Goal: Find specific page/section: Find specific page/section

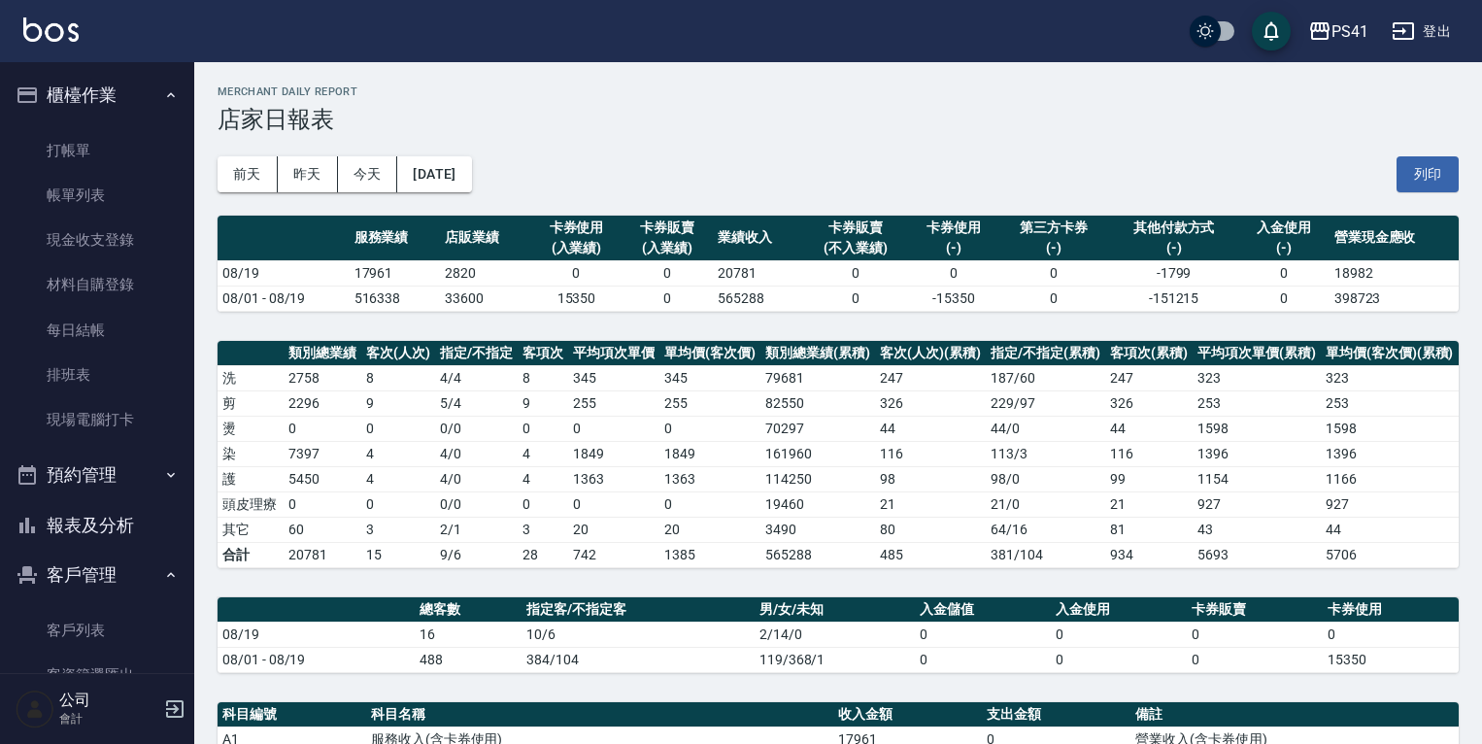
scroll to position [78, 0]
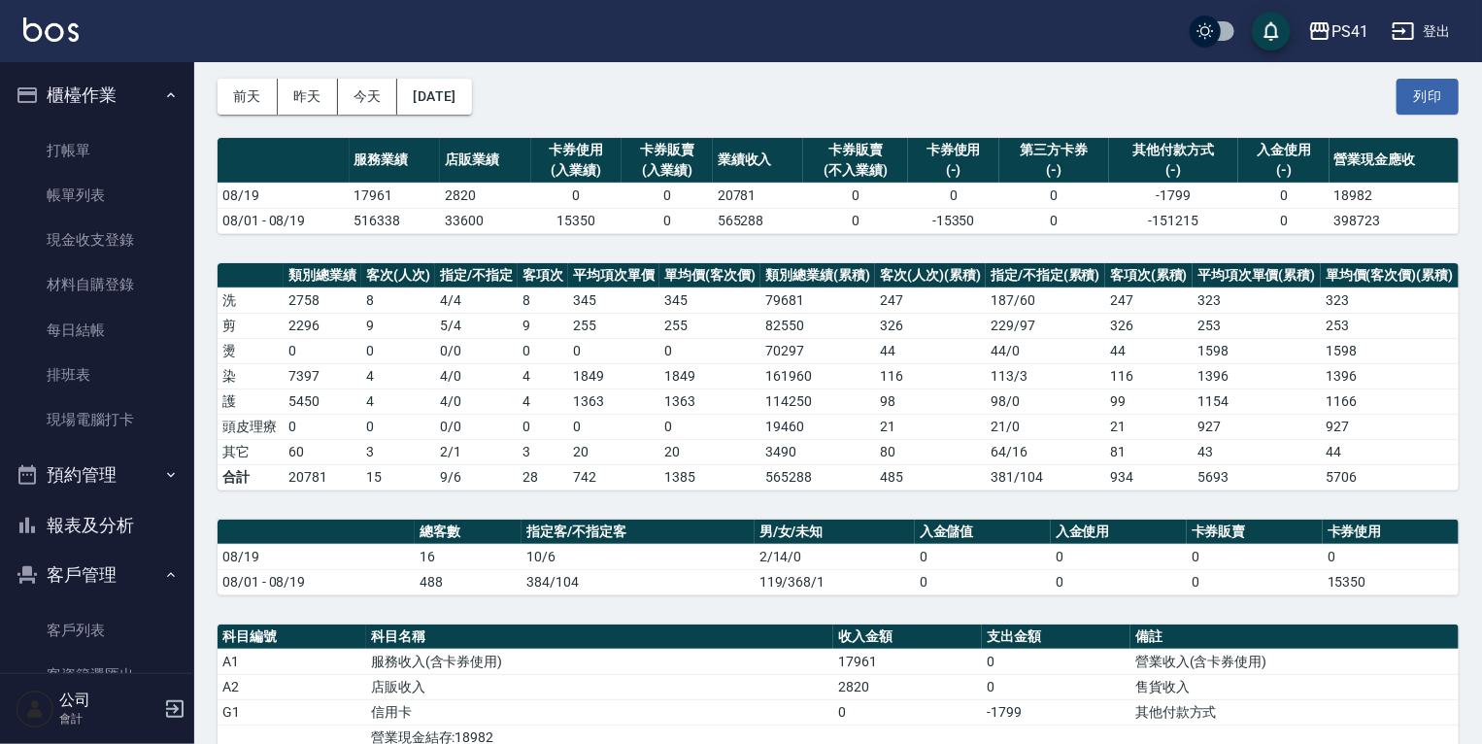
click at [179, 529] on nav "櫃檯作業 打帳單 帳單列表 現金收支登錄 材料自購登錄 每日結帳 排班表 現場電腦打卡 預約管理 預約管理 單日預約紀錄 單週預約紀錄 報表及分析 報表目錄 …" at bounding box center [97, 367] width 194 height 611
click at [136, 532] on button "報表及分析" at bounding box center [97, 525] width 179 height 51
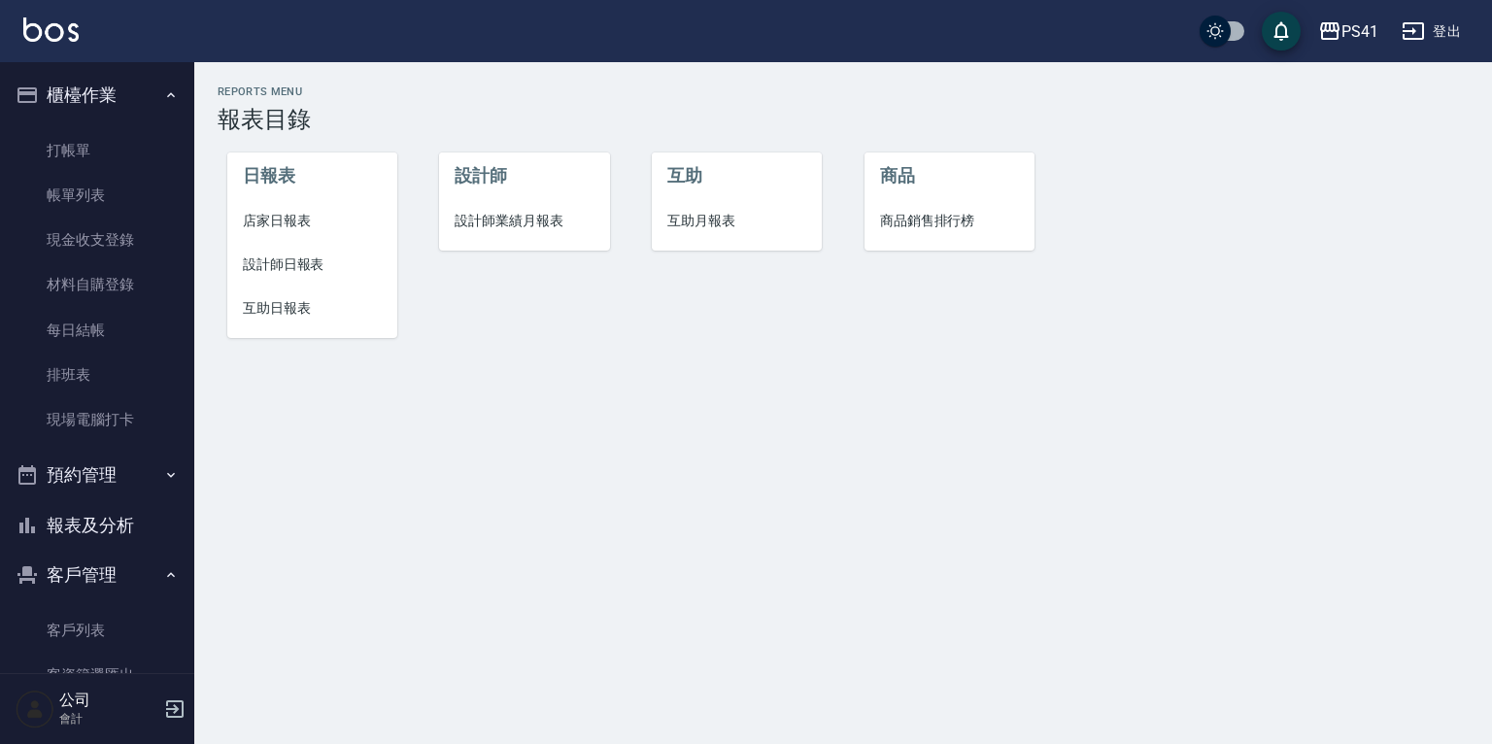
click at [280, 316] on span "互助日報表" at bounding box center [312, 308] width 139 height 20
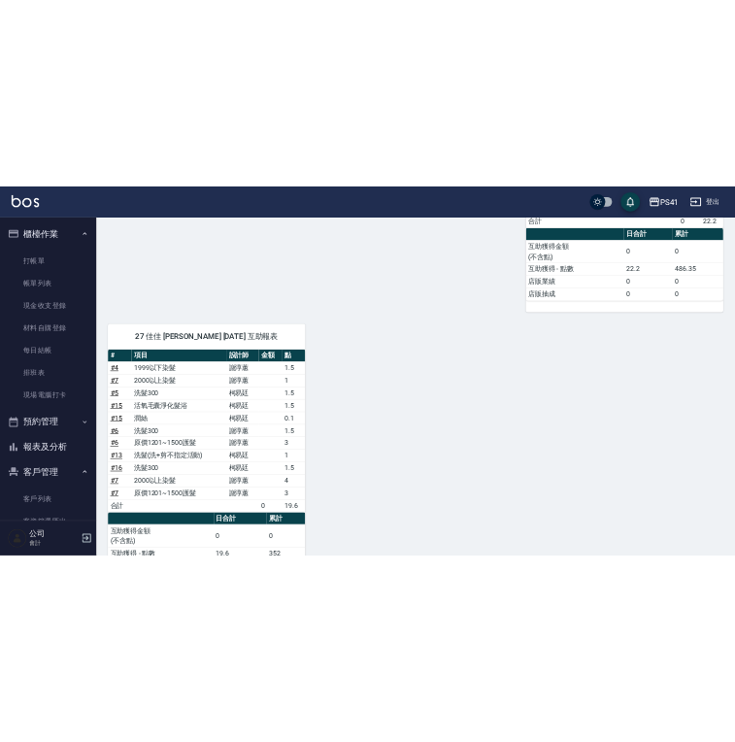
scroll to position [756, 0]
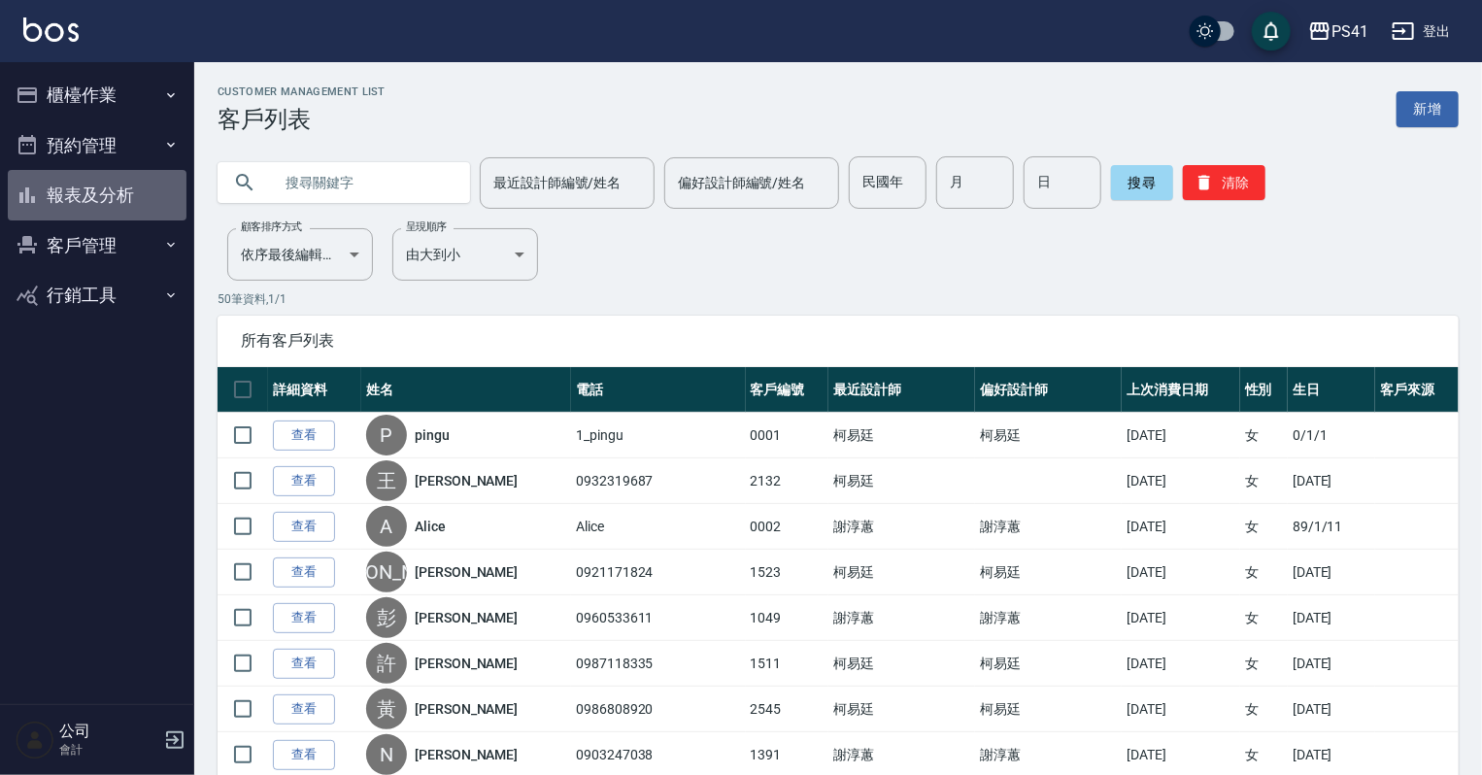
click at [128, 187] on button "報表及分析" at bounding box center [97, 195] width 179 height 51
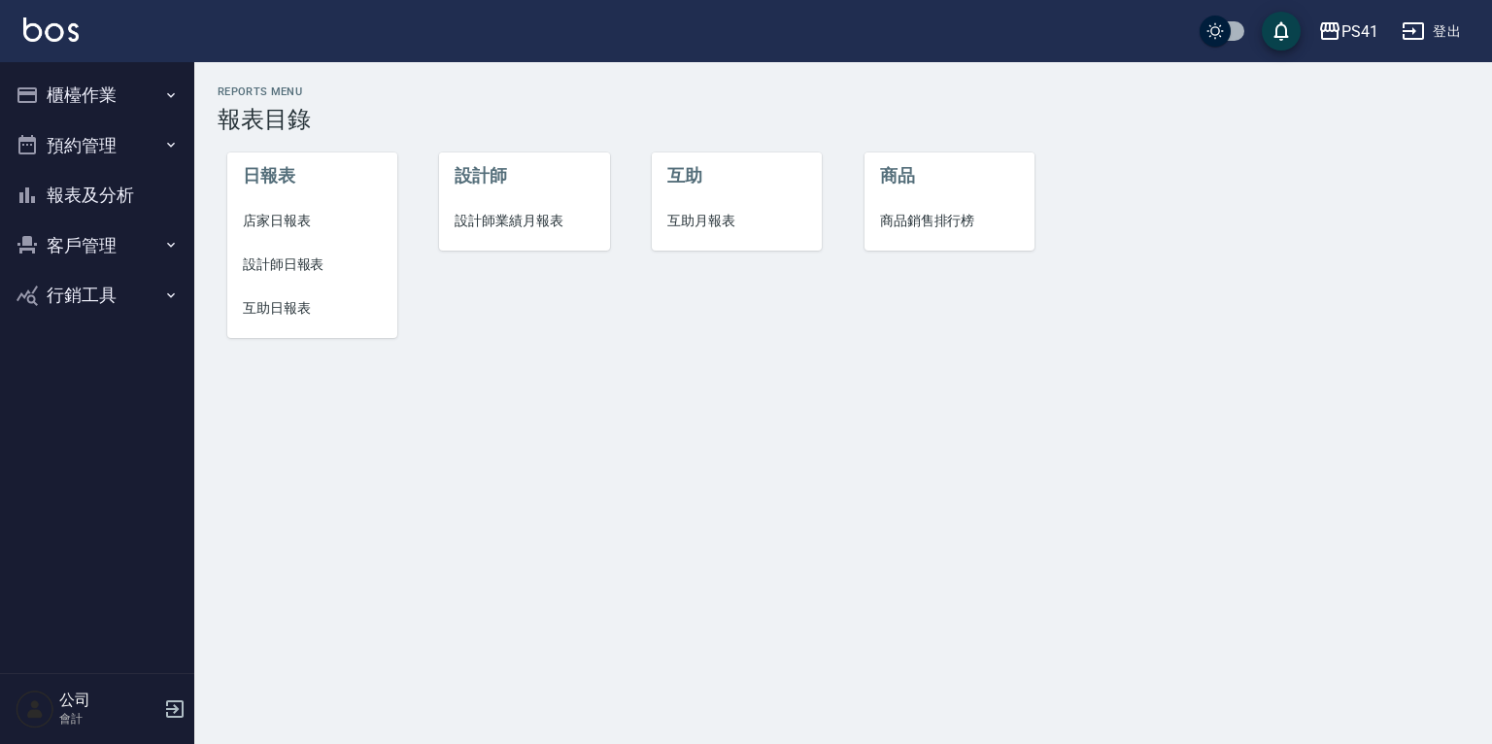
click at [292, 311] on span "互助日報表" at bounding box center [312, 308] width 139 height 20
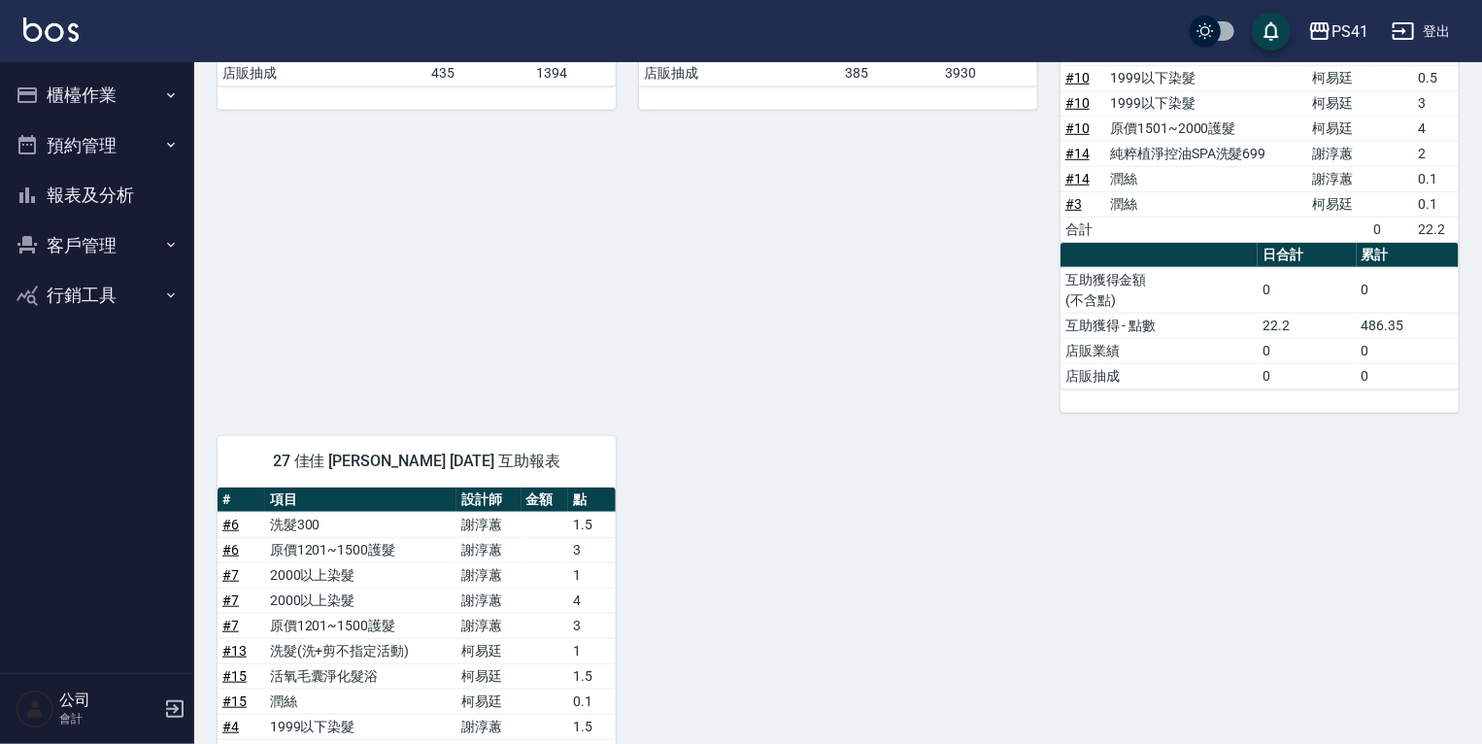
scroll to position [600, 0]
